Goal: Task Accomplishment & Management: Manage account settings

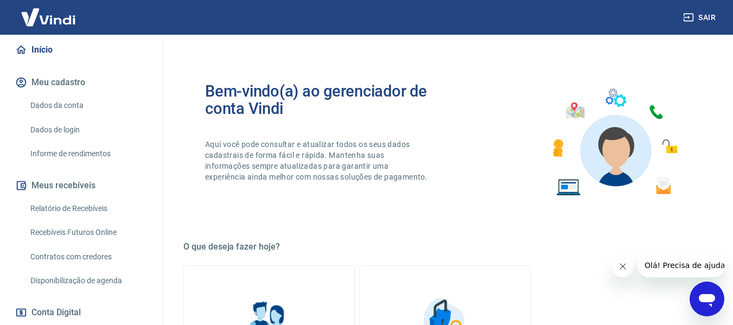
scroll to position [99, 0]
click at [74, 219] on link "Relatório de Recebíveis" at bounding box center [87, 207] width 123 height 22
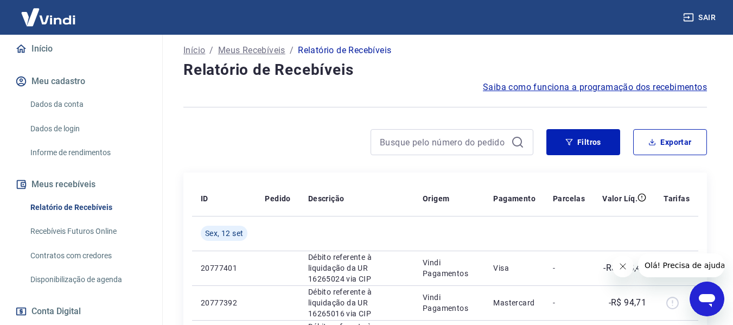
scroll to position [72, 0]
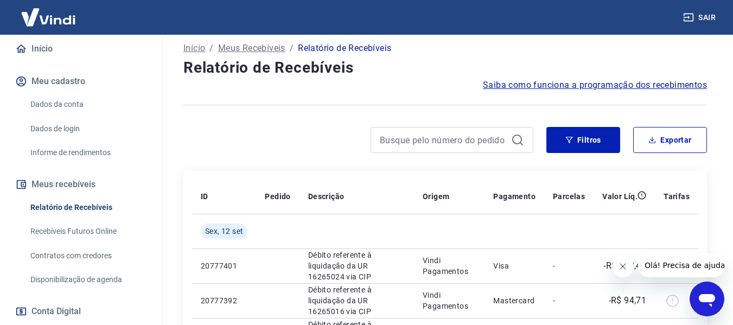
click at [61, 235] on link "Recebíveis Futuros Online" at bounding box center [87, 231] width 123 height 22
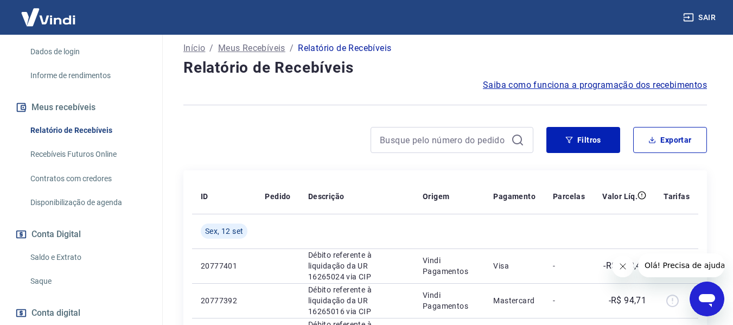
scroll to position [185, 0]
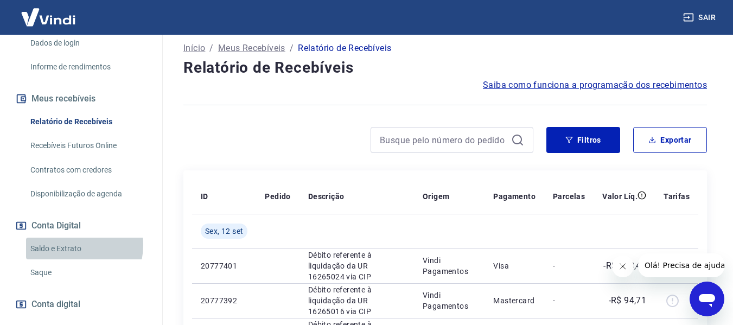
click at [72, 256] on link "Saldo e Extrato" at bounding box center [87, 249] width 123 height 22
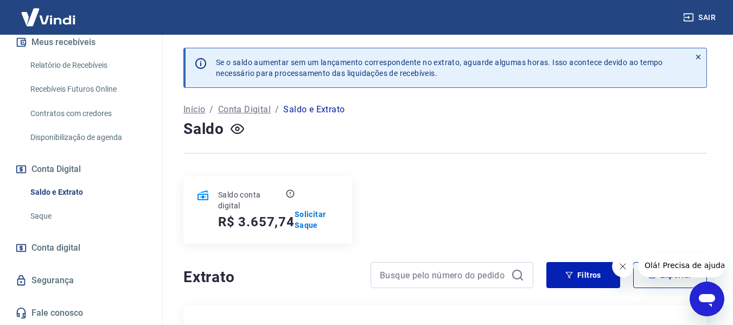
scroll to position [250, 0]
click at [306, 211] on p "Solicitar Saque" at bounding box center [317, 220] width 44 height 22
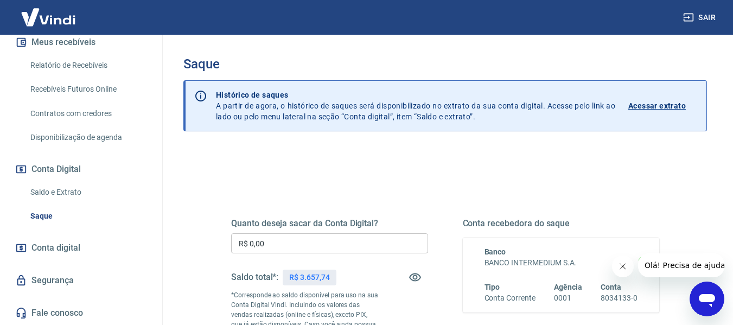
click at [286, 239] on input "R$ 0,00" at bounding box center [329, 243] width 197 height 20
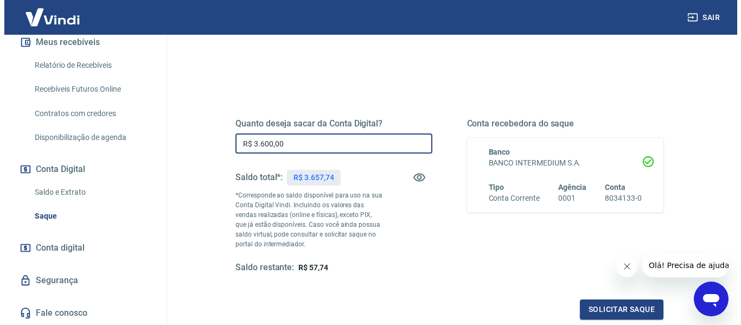
scroll to position [101, 0]
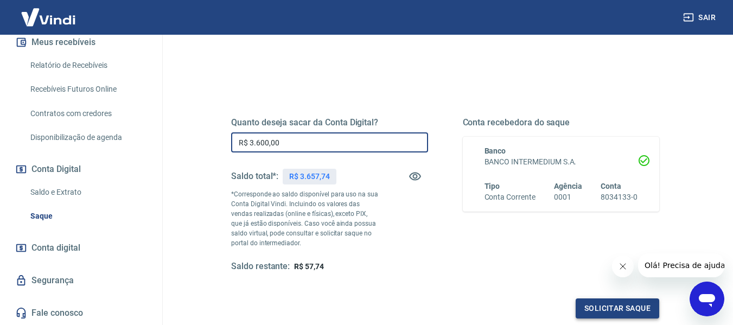
type input "R$ 3.600,00"
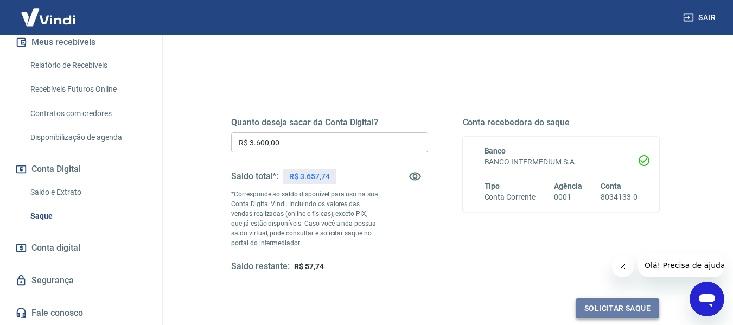
click at [612, 303] on button "Solicitar saque" at bounding box center [618, 308] width 84 height 20
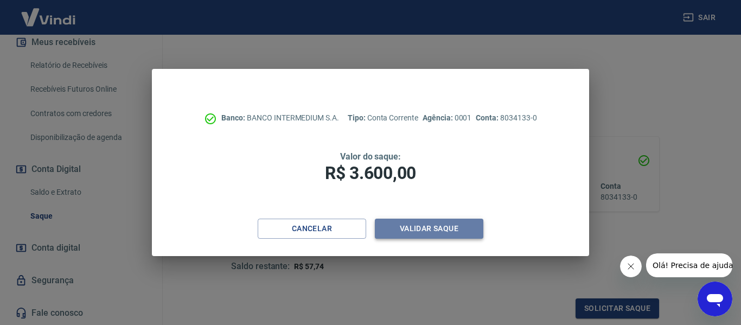
click at [423, 224] on button "Validar saque" at bounding box center [429, 229] width 108 height 20
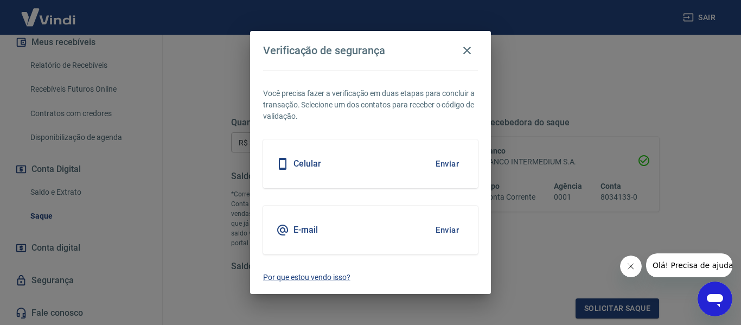
click at [369, 172] on div "Celular Enviar" at bounding box center [370, 163] width 215 height 49
click at [437, 167] on button "Enviar" at bounding box center [447, 163] width 35 height 23
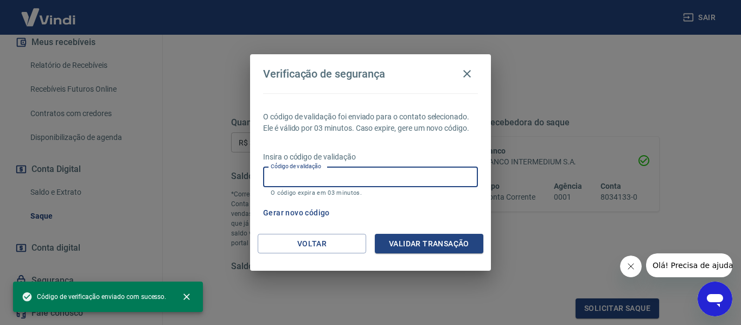
click at [366, 178] on input "Código de validação" at bounding box center [370, 177] width 215 height 20
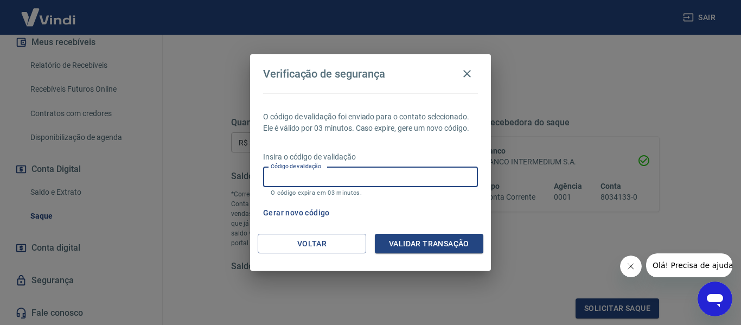
click at [294, 177] on input "Código de validação" at bounding box center [370, 177] width 215 height 20
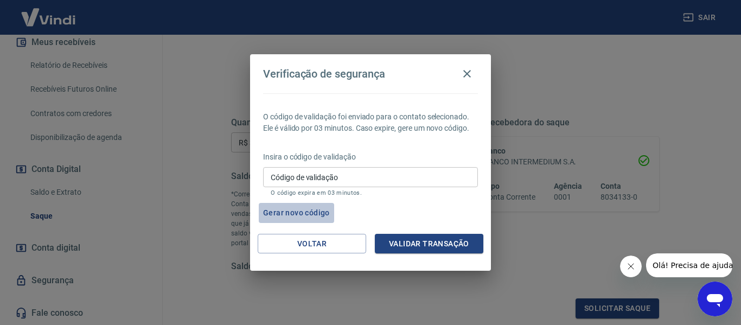
click at [271, 222] on button "Gerar novo código" at bounding box center [296, 213] width 75 height 20
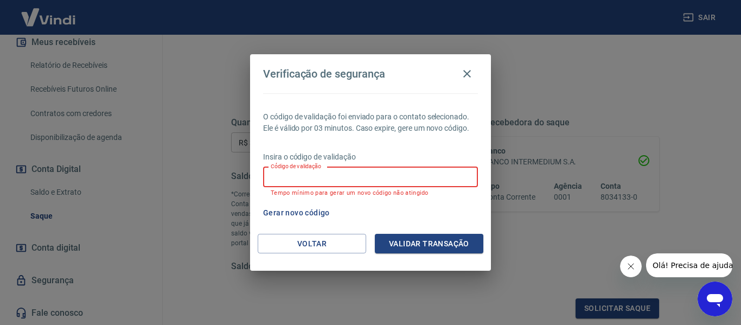
click at [328, 181] on input "Código de validação" at bounding box center [370, 177] width 215 height 20
type input "130205"
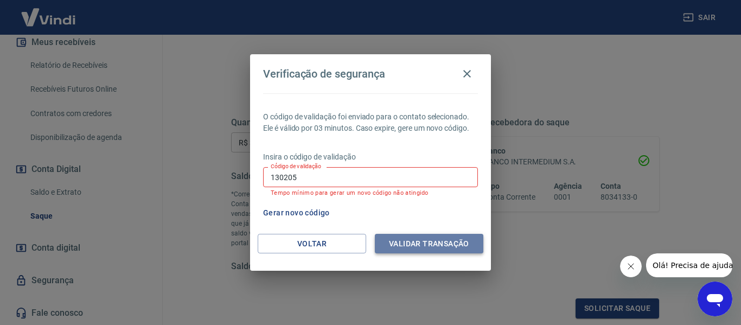
click at [437, 236] on button "Validar transação" at bounding box center [429, 244] width 108 height 20
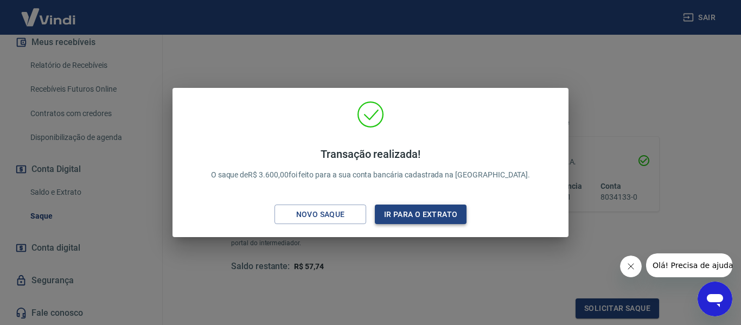
click at [411, 216] on button "Ir para o extrato" at bounding box center [421, 214] width 92 height 20
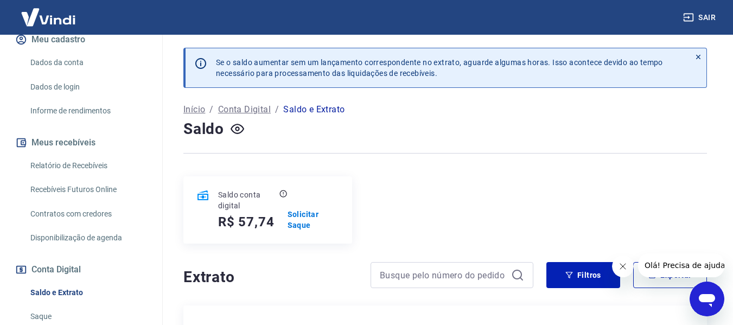
scroll to position [137, 0]
